Goal: Task Accomplishment & Management: Use online tool/utility

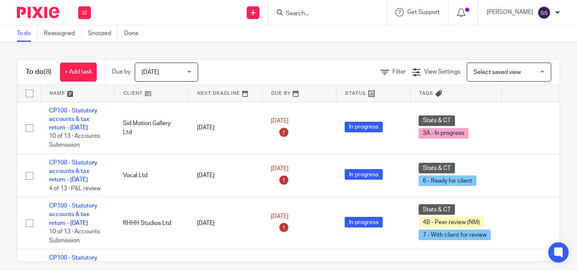
click at [320, 13] on input "Search" at bounding box center [323, 14] width 76 height 8
click at [307, 12] on input "Search" at bounding box center [323, 14] width 76 height 8
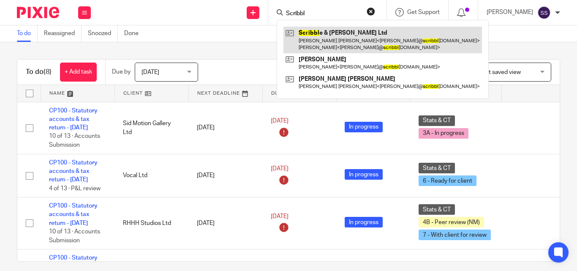
type input "Scribbl"
click at [343, 36] on link at bounding box center [383, 40] width 199 height 26
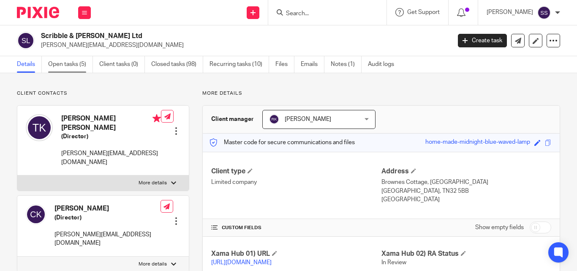
click at [77, 62] on link "Open tasks (5)" at bounding box center [70, 64] width 45 height 16
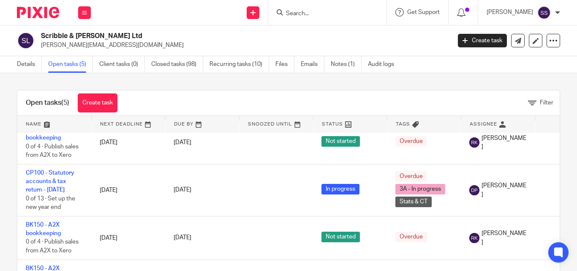
scroll to position [59, 0]
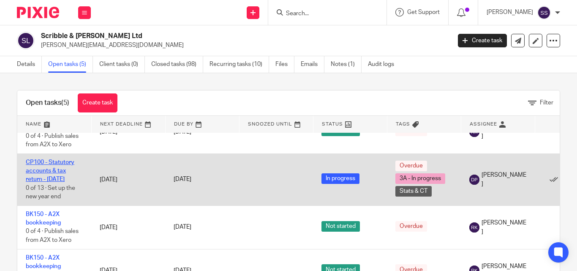
click at [49, 164] on link "CP100 - Statutory accounts & tax return - April 2025" at bounding box center [50, 170] width 49 height 23
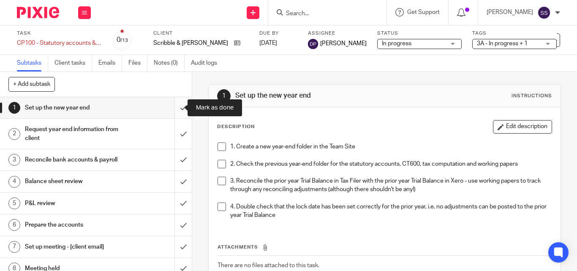
click at [175, 110] on input "submit" at bounding box center [96, 107] width 192 height 21
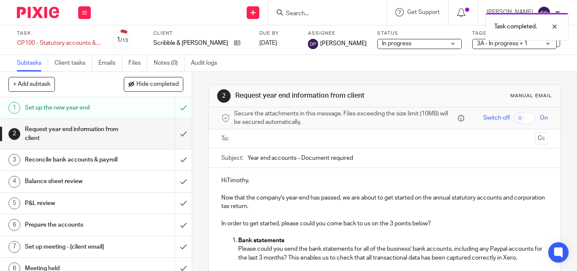
click at [69, 105] on h1 "Set up the new year end" at bounding box center [72, 107] width 94 height 13
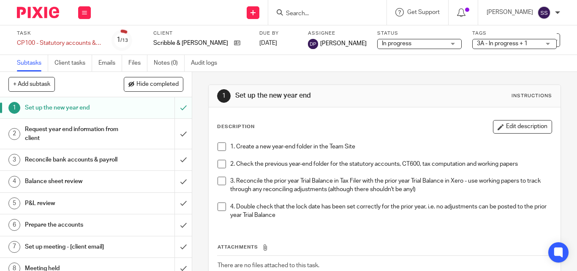
click at [218, 145] on span at bounding box center [222, 146] width 8 height 8
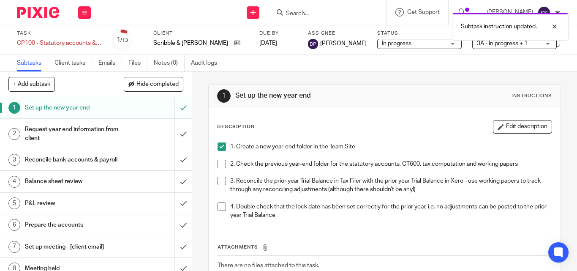
click at [219, 161] on span at bounding box center [222, 164] width 8 height 8
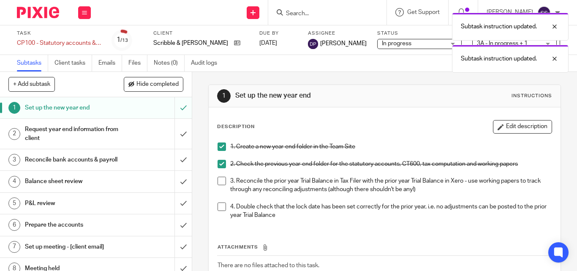
drag, startPoint x: 219, startPoint y: 182, endPoint x: 221, endPoint y: 195, distance: 13.7
click at [219, 182] on span at bounding box center [222, 181] width 8 height 8
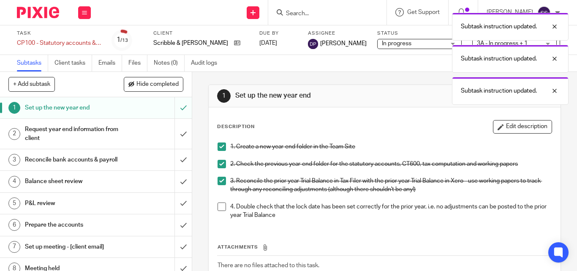
click at [223, 207] on span at bounding box center [222, 206] width 8 height 8
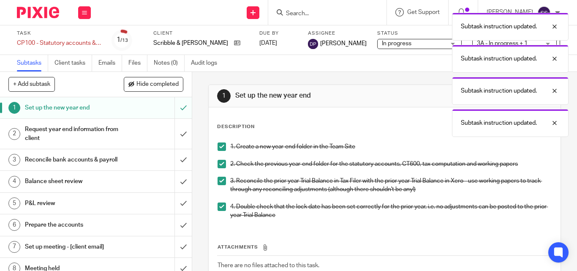
click at [77, 162] on h1 "Reconcile bank accounts & payroll" at bounding box center [72, 159] width 94 height 13
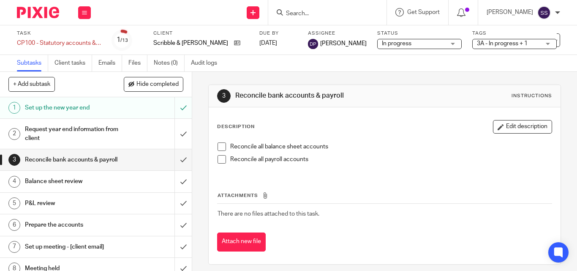
click at [218, 147] on span at bounding box center [222, 146] width 8 height 8
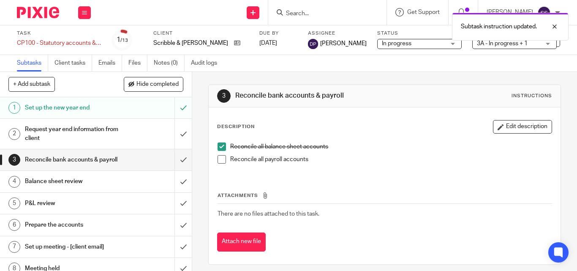
click at [221, 157] on span at bounding box center [222, 159] width 8 height 8
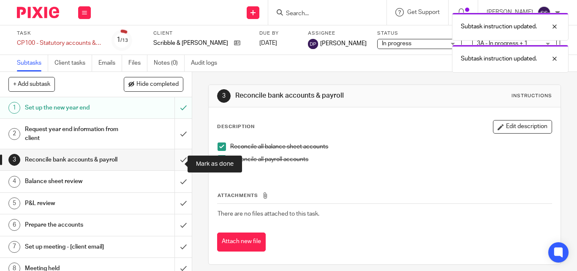
click at [175, 161] on input "submit" at bounding box center [96, 159] width 192 height 21
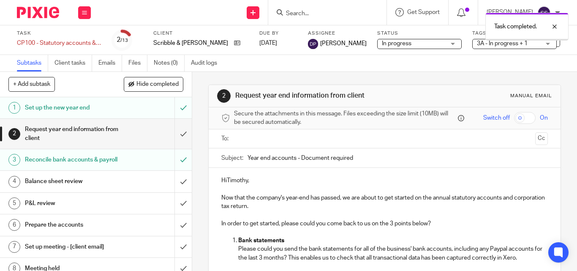
click at [74, 188] on h1 "Balance sheet review" at bounding box center [72, 181] width 94 height 13
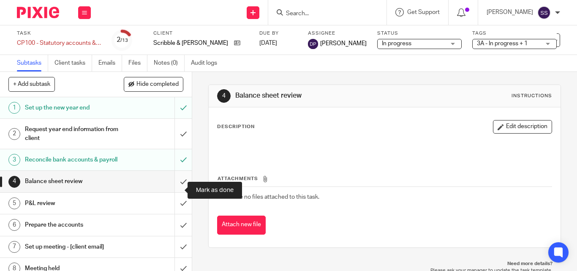
click at [176, 191] on input "submit" at bounding box center [96, 181] width 192 height 21
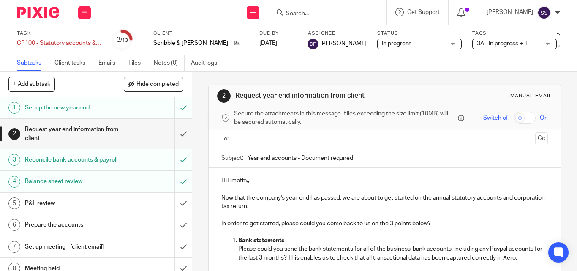
click at [361, 11] on input "Search" at bounding box center [323, 14] width 76 height 8
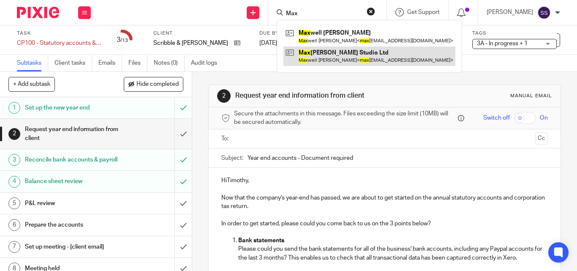
type input "Max"
click at [336, 52] on link at bounding box center [370, 55] width 172 height 19
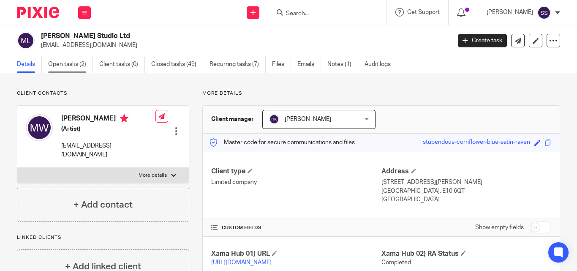
click at [74, 66] on link "Open tasks (2)" at bounding box center [70, 64] width 45 height 16
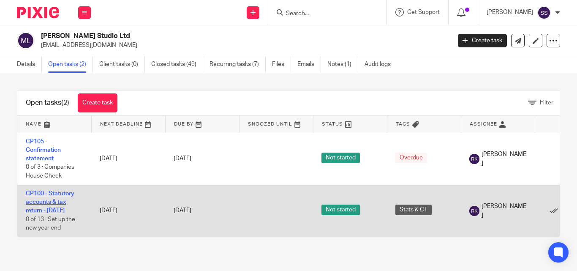
click at [51, 208] on link "CP100 - Statutory accounts & tax return - [DATE]" at bounding box center [50, 202] width 49 height 23
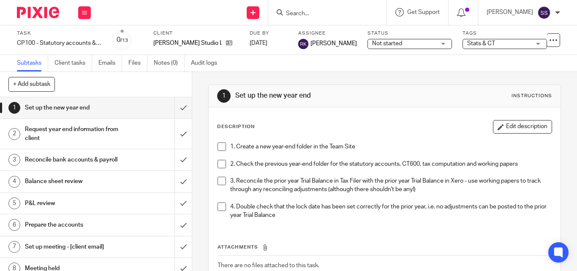
click at [387, 42] on span "Not started" at bounding box center [387, 44] width 30 height 6
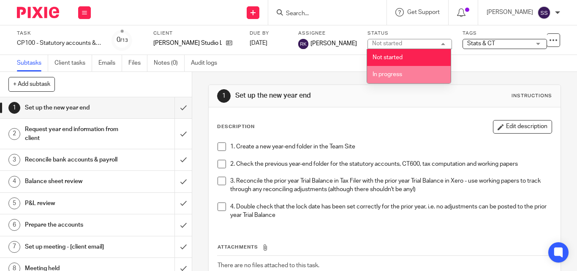
click at [383, 73] on span "In progress" at bounding box center [388, 74] width 30 height 6
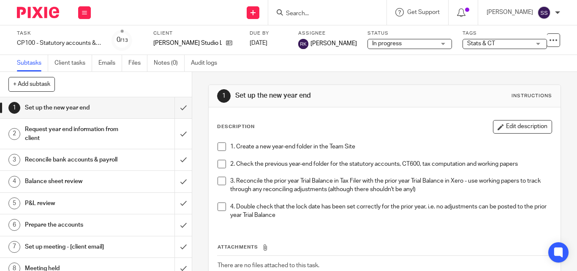
click at [485, 44] on span "Stats & CT" at bounding box center [481, 44] width 28 height 6
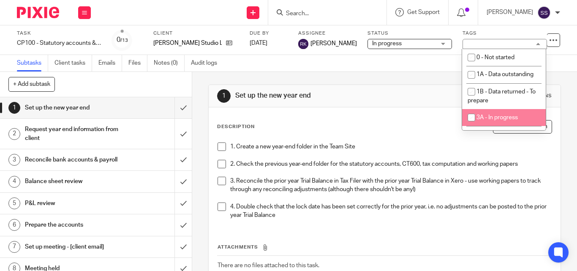
click at [472, 126] on input "checkbox" at bounding box center [472, 117] width 16 height 16
checkbox input "true"
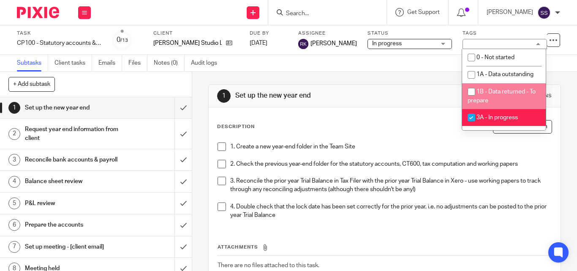
scroll to position [42, 0]
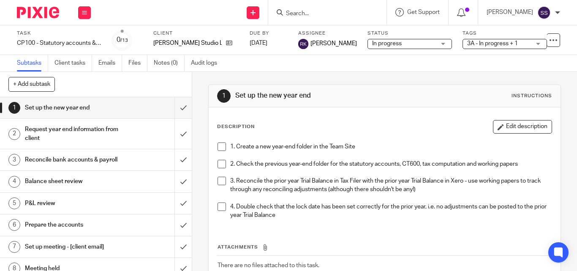
click at [348, 65] on div "Subtasks Client tasks Emails Files Notes (0) Audit logs" at bounding box center [288, 63] width 577 height 17
